Goal: Navigation & Orientation: Find specific page/section

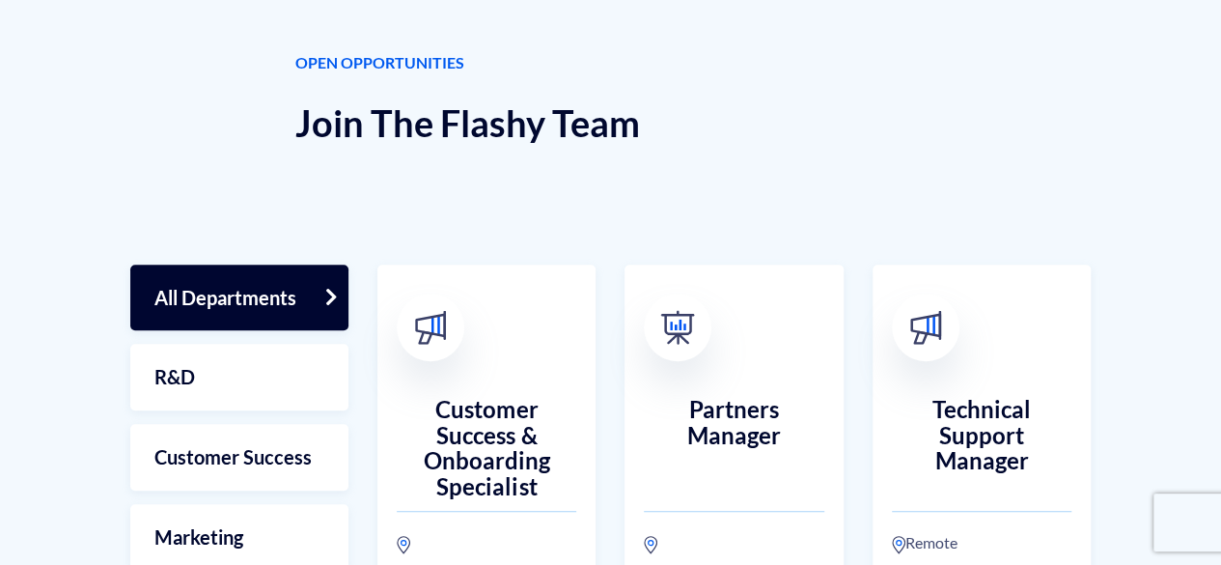
scroll to position [386, 0]
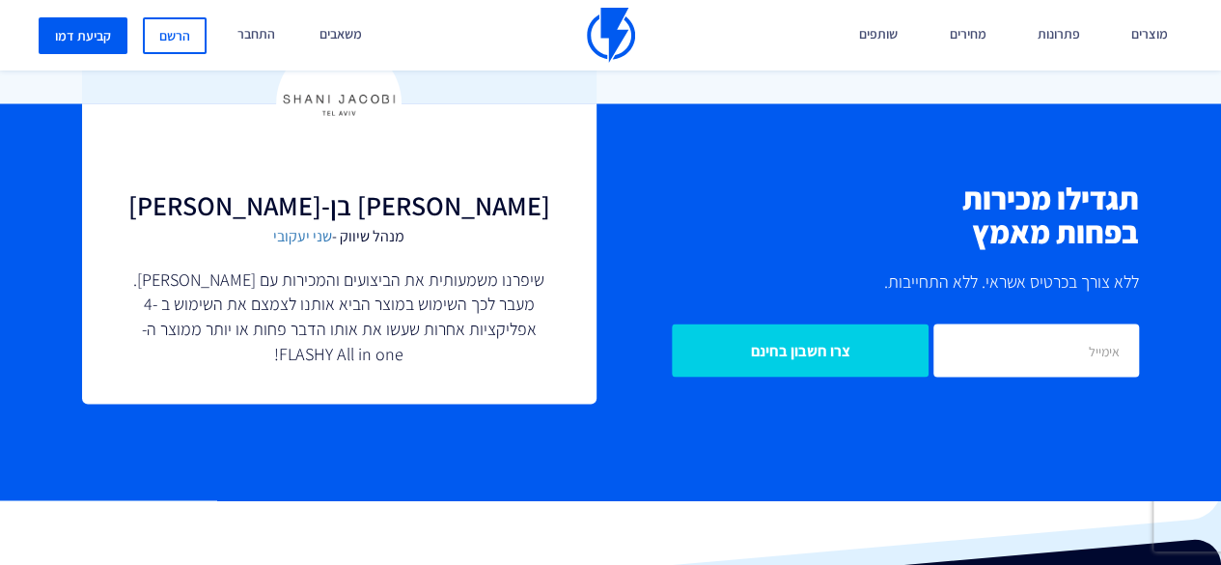
scroll to position [1737, 0]
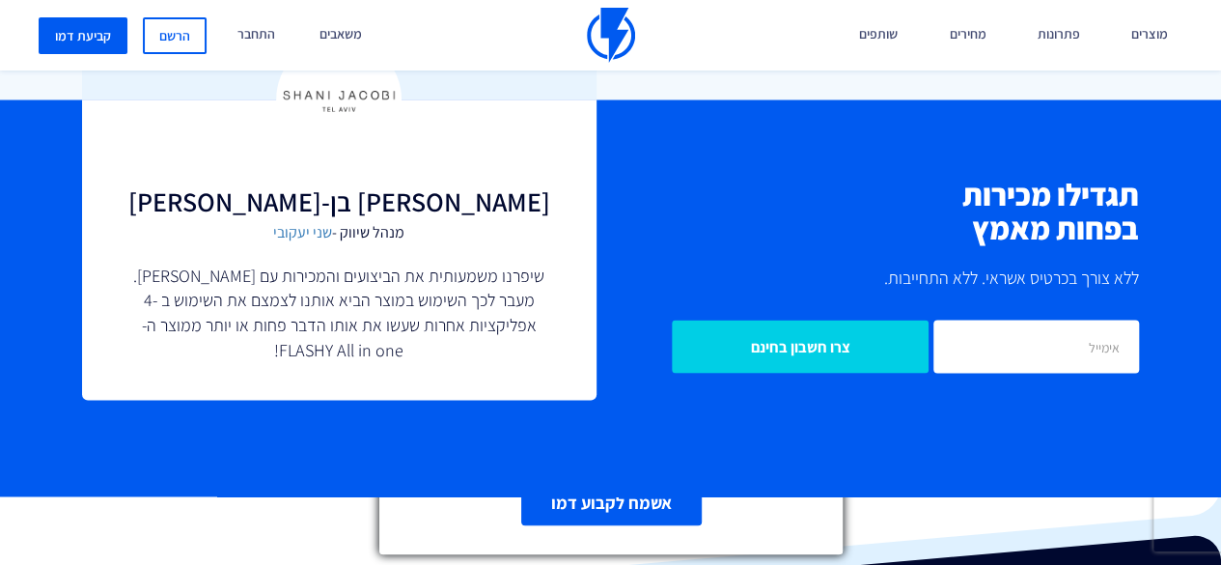
click at [824, 321] on line at bounding box center [824, 323] width 14 height 14
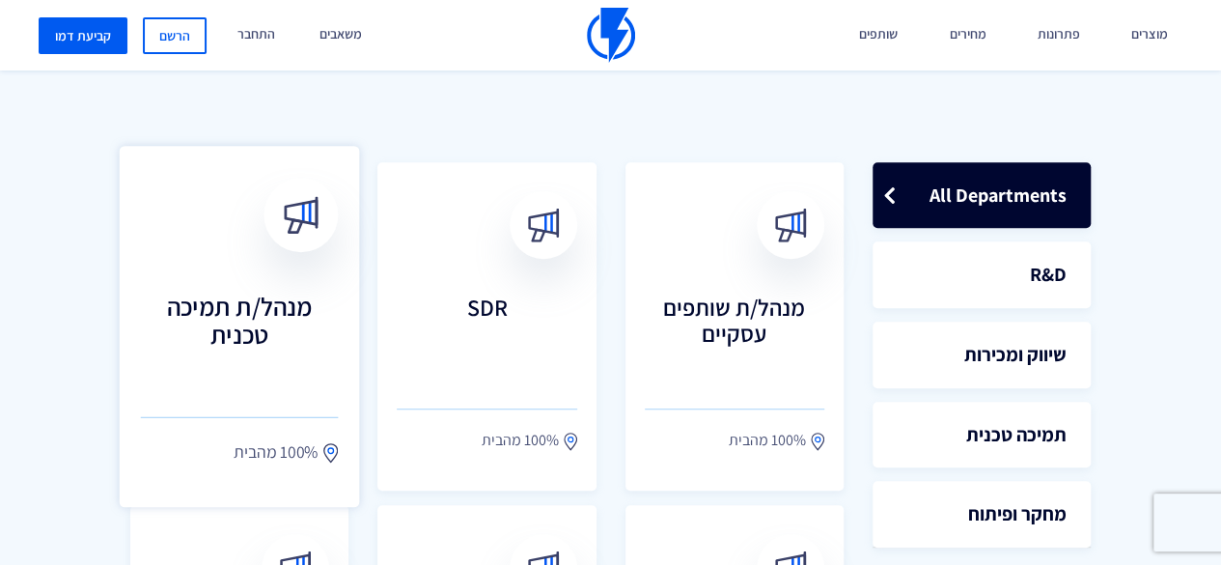
scroll to position [579, 0]
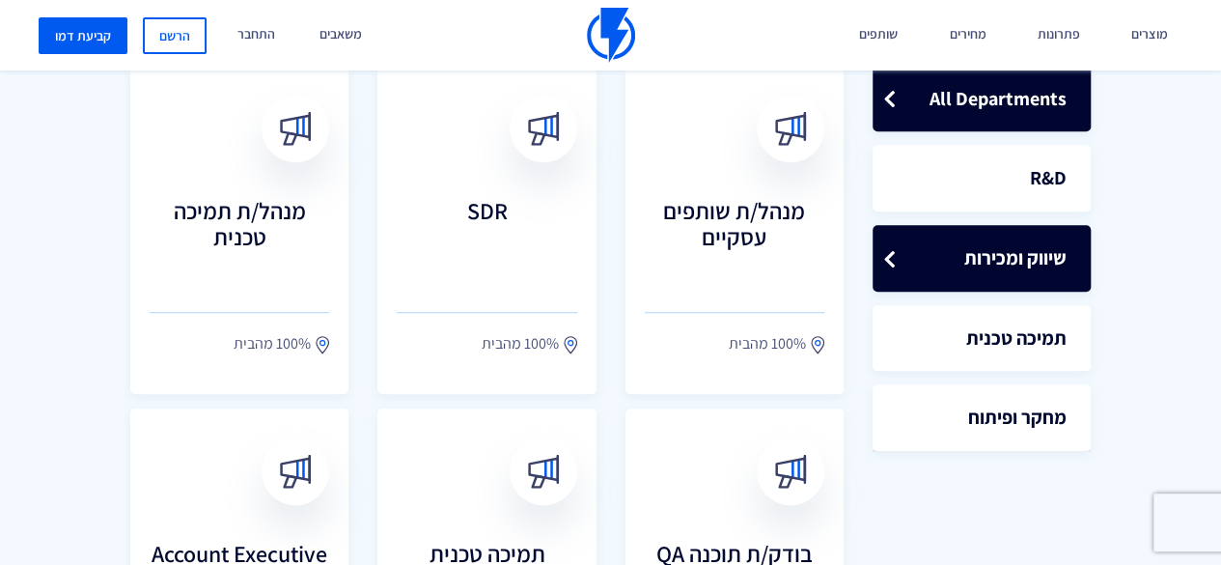
click at [1011, 262] on link "שיווק ומכירות" at bounding box center [981, 258] width 218 height 67
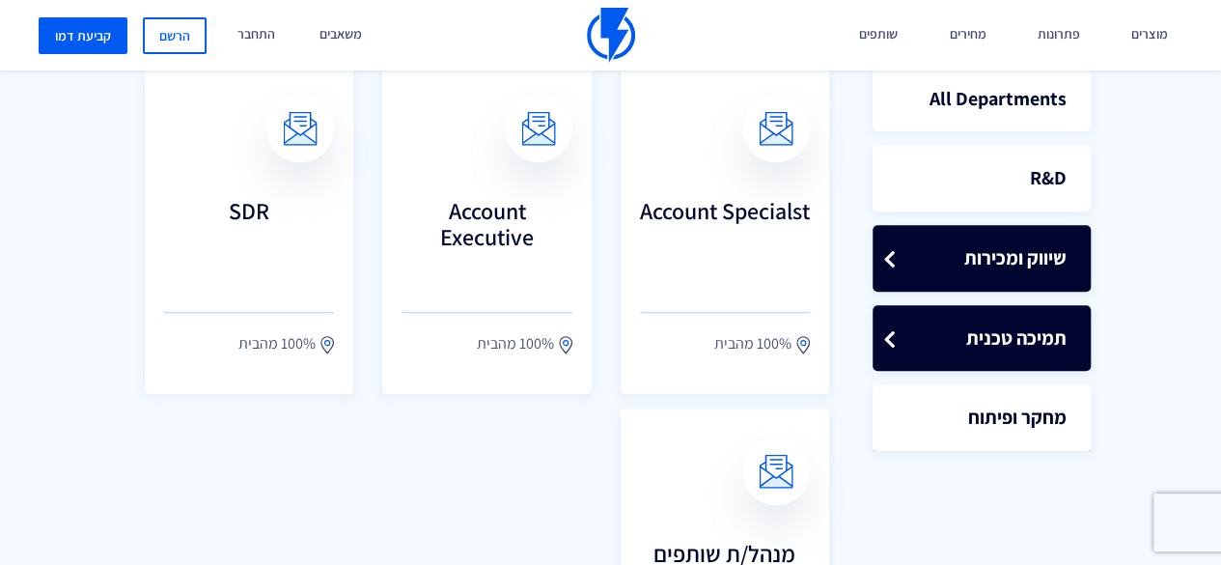
click at [1015, 341] on link "תמיכה טכנית" at bounding box center [981, 338] width 218 height 67
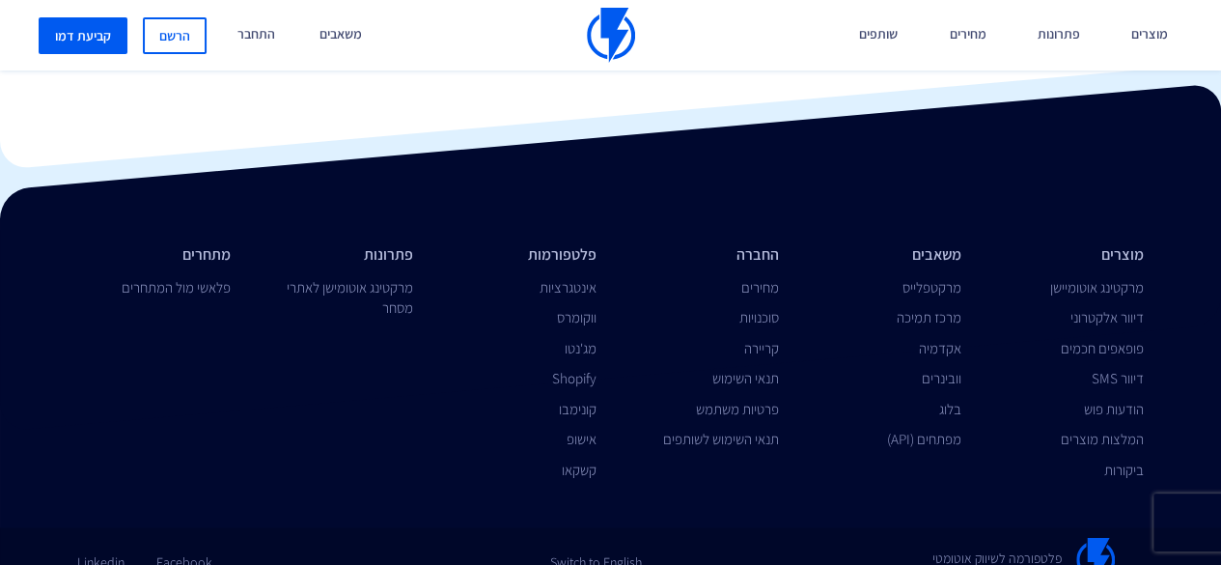
scroll to position [1545, 0]
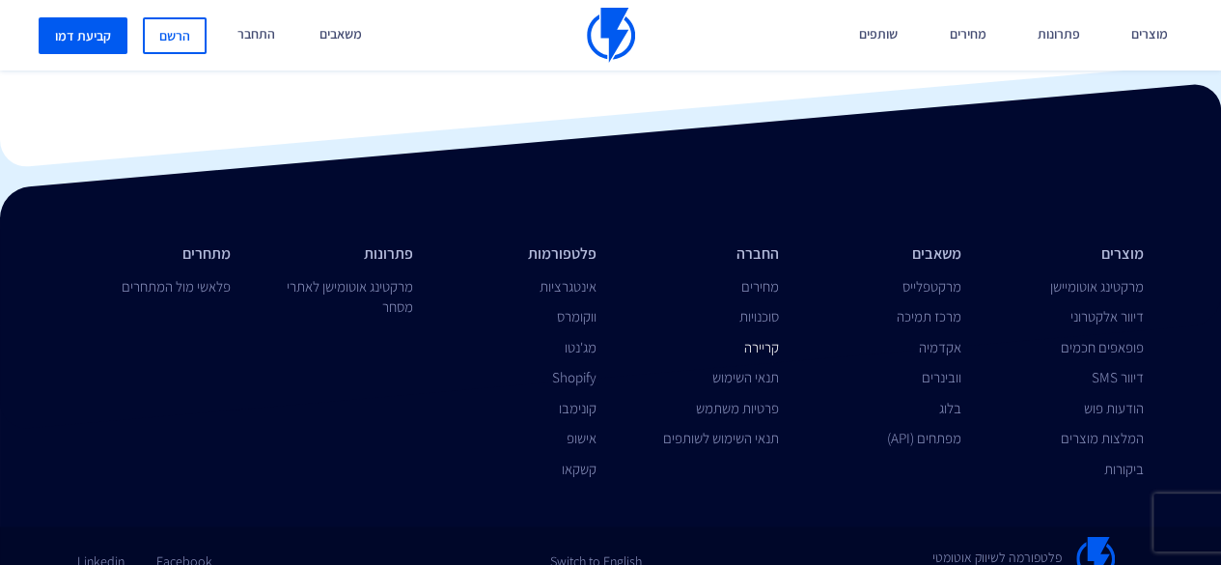
click at [759, 337] on link "קריירה" at bounding box center [761, 346] width 35 height 18
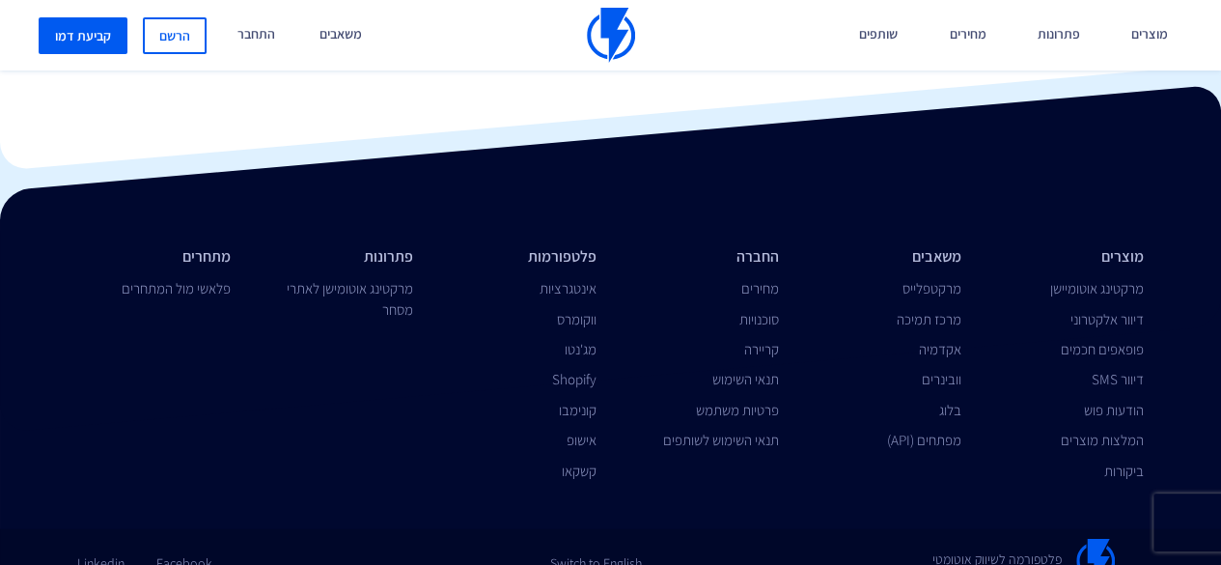
scroll to position [2188, 0]
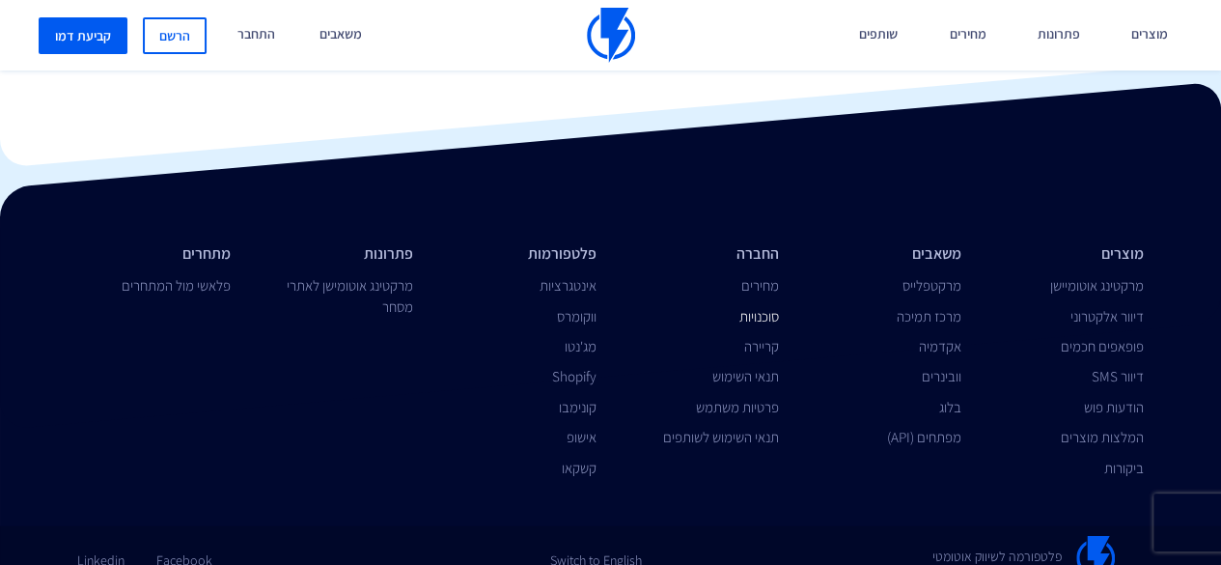
click at [762, 307] on link "סוכנויות" at bounding box center [759, 316] width 40 height 18
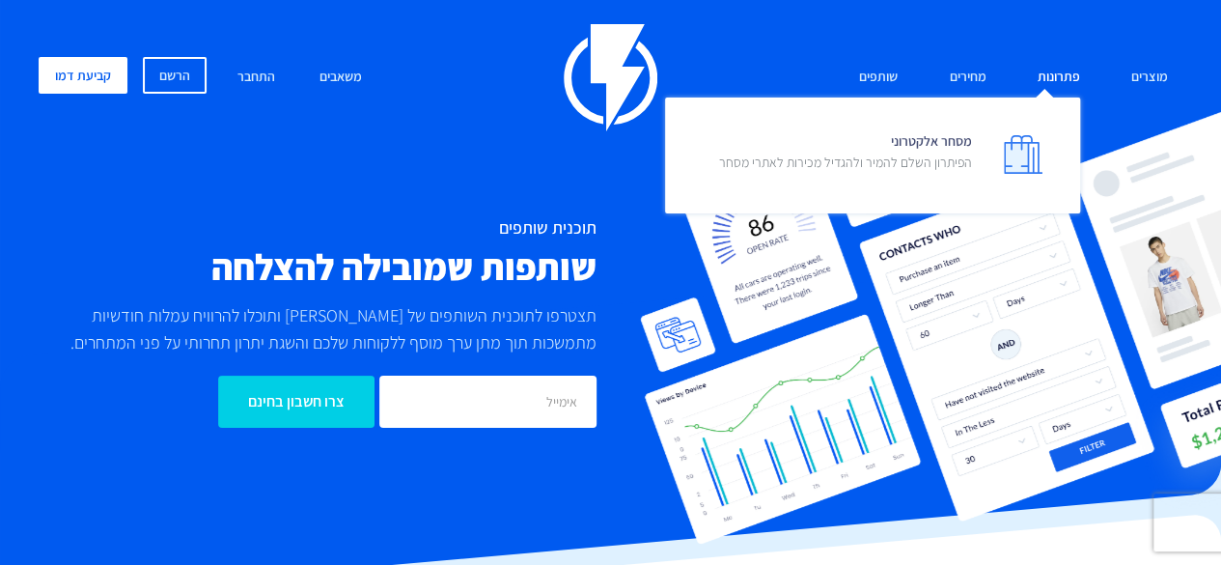
click at [1059, 73] on link "פתרונות" at bounding box center [1058, 78] width 71 height 42
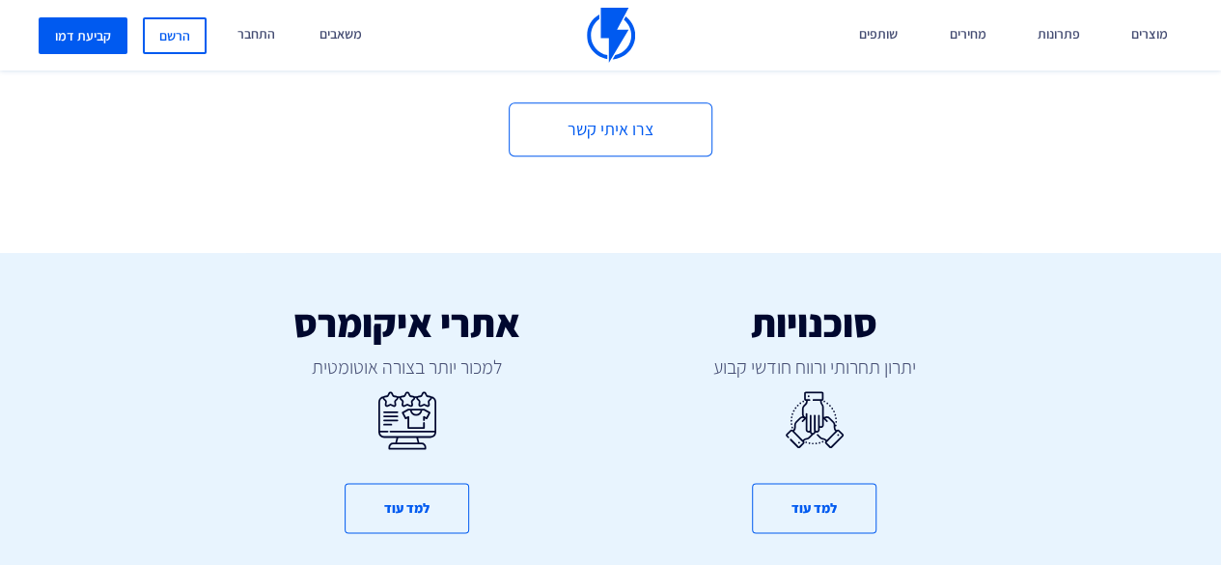
scroll to position [965, 0]
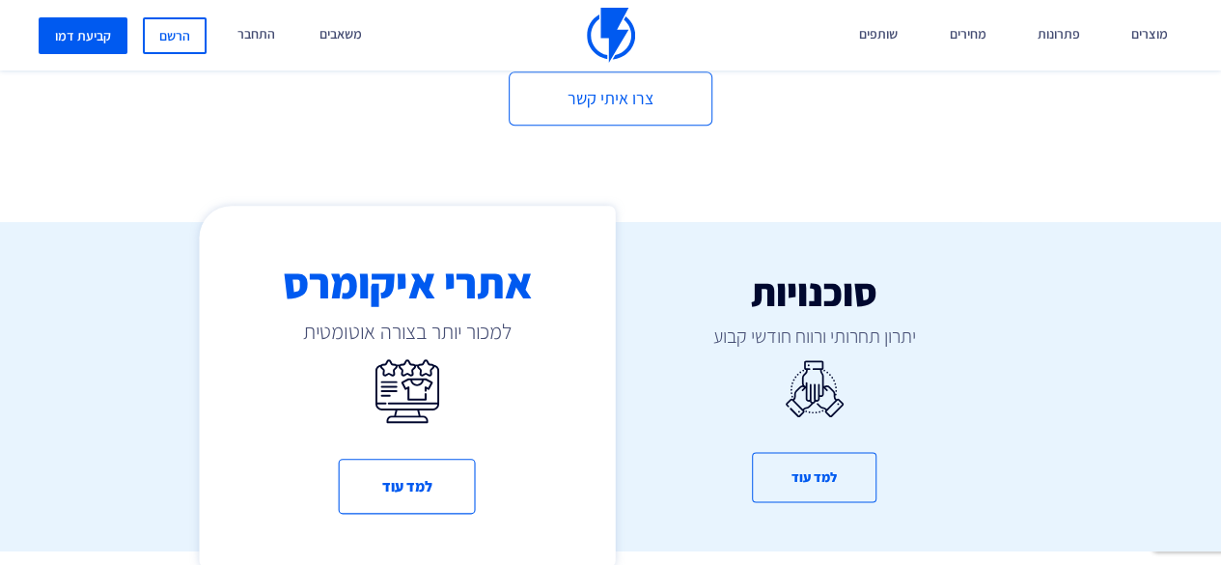
click at [405, 277] on h3 "אתרי איקומרס" at bounding box center [407, 282] width 416 height 46
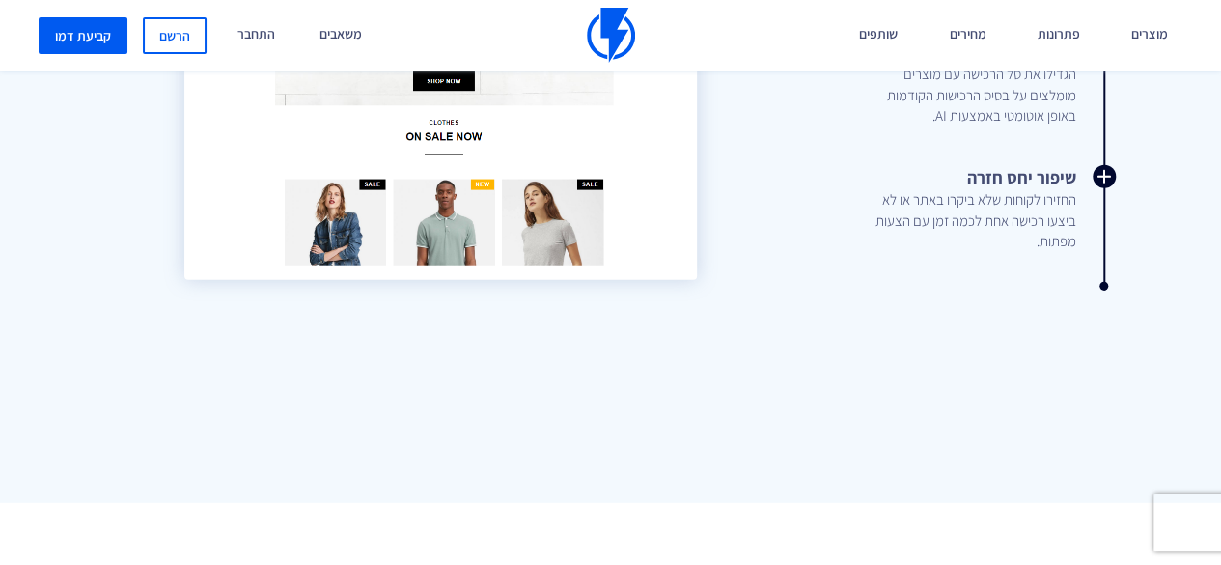
scroll to position [2413, 0]
